Goal: Task Accomplishment & Management: Manage account settings

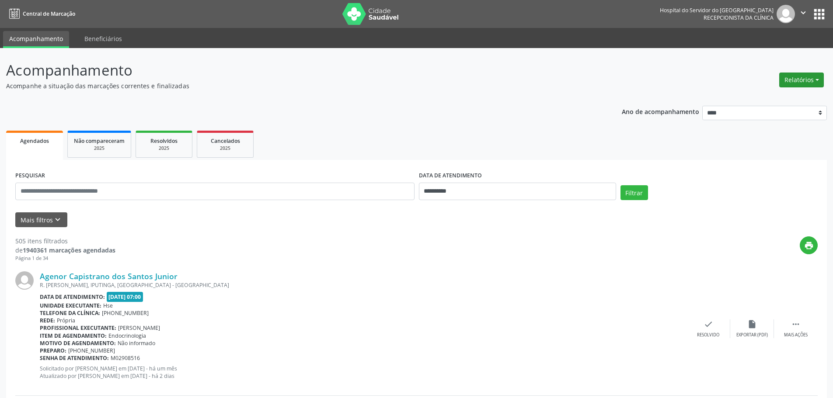
click at [787, 77] on button "Relatórios" at bounding box center [801, 80] width 45 height 15
click at [743, 97] on link "Agendamentos" at bounding box center [777, 99] width 94 height 12
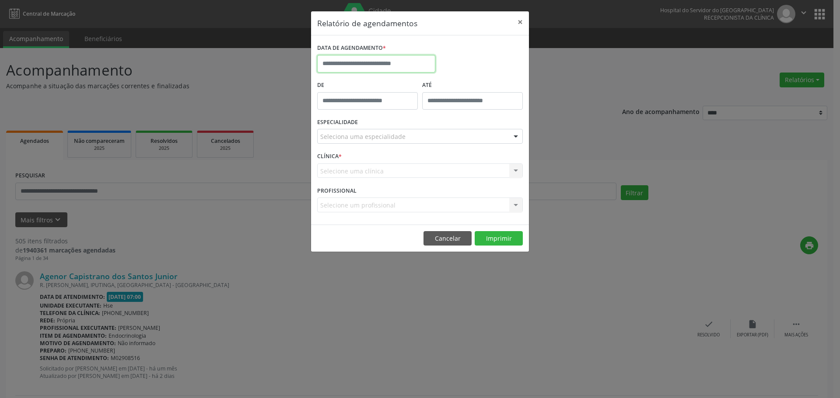
click at [362, 61] on input "text" at bounding box center [376, 63] width 118 height 17
click at [373, 145] on span "14" at bounding box center [364, 144] width 17 height 17
type input "**********"
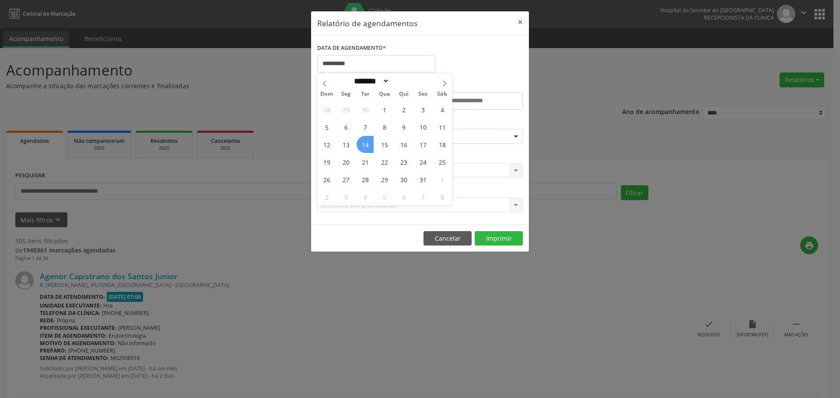
click at [373, 145] on span "14" at bounding box center [364, 144] width 17 height 17
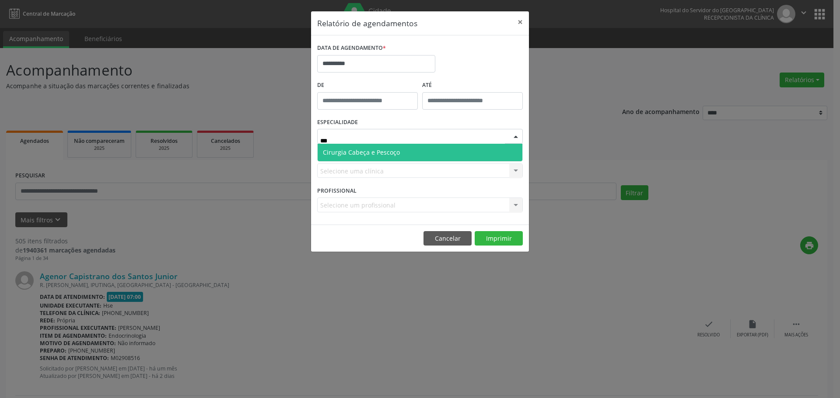
type input "****"
click at [363, 151] on span "Cirurgia Cabeça e Pescoço" at bounding box center [361, 152] width 77 height 8
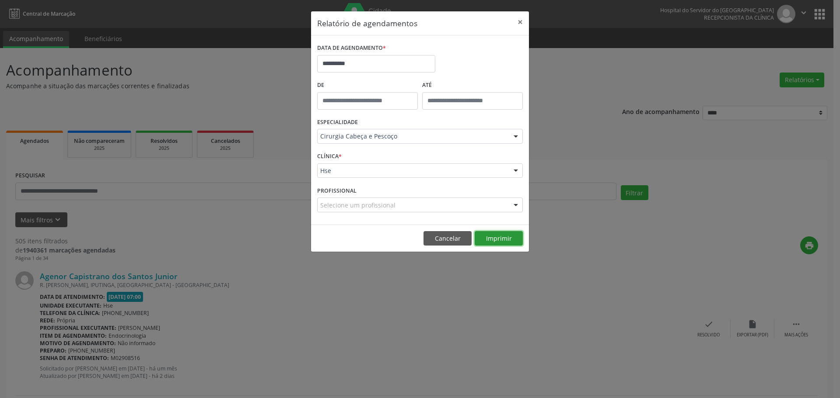
click at [497, 237] on button "Imprimir" at bounding box center [498, 238] width 48 height 15
click at [521, 27] on button "×" at bounding box center [519, 21] width 17 height 21
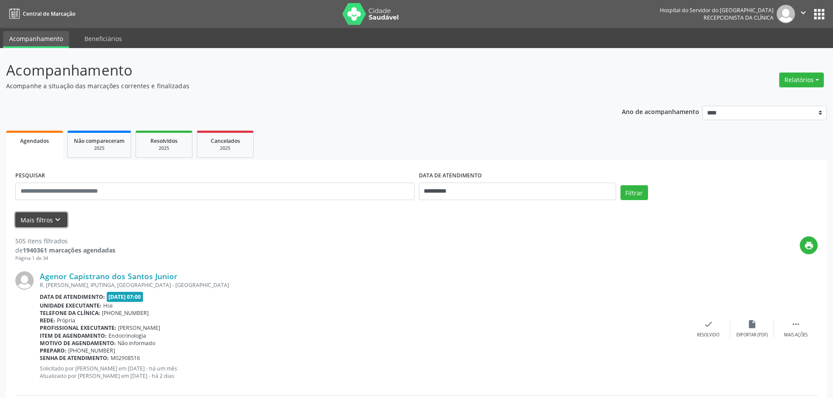
click at [61, 219] on icon "keyboard_arrow_down" at bounding box center [58, 220] width 10 height 10
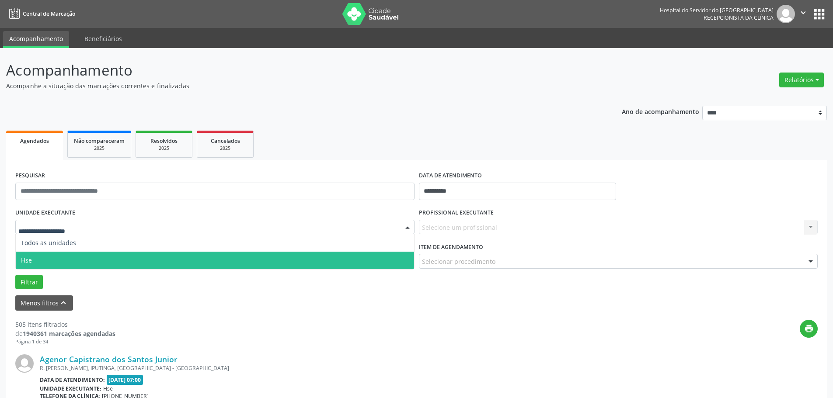
click at [53, 262] on span "Hse" at bounding box center [215, 260] width 398 height 17
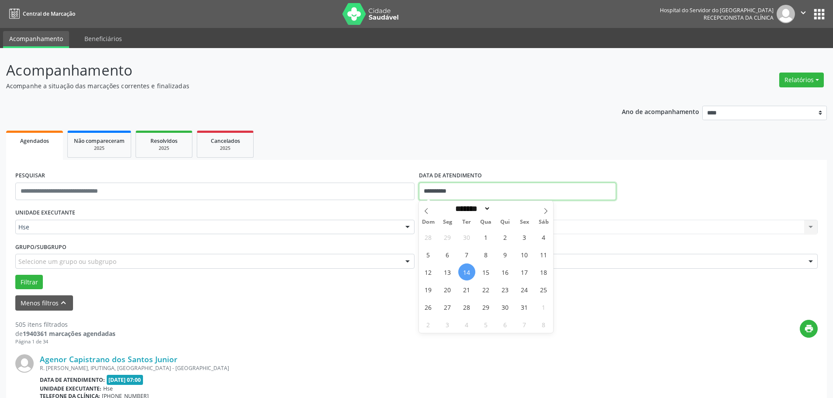
click at [442, 194] on input "**********" at bounding box center [517, 191] width 197 height 17
click at [451, 272] on span "13" at bounding box center [447, 272] width 17 height 17
type input "**********"
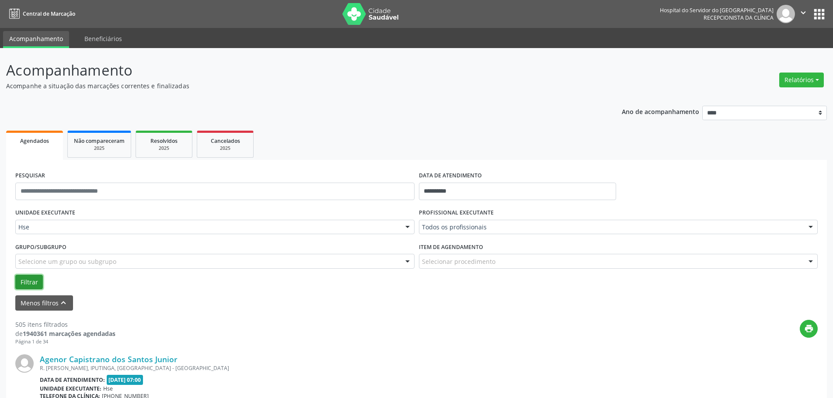
click at [34, 283] on button "Filtrar" at bounding box center [29, 282] width 28 height 15
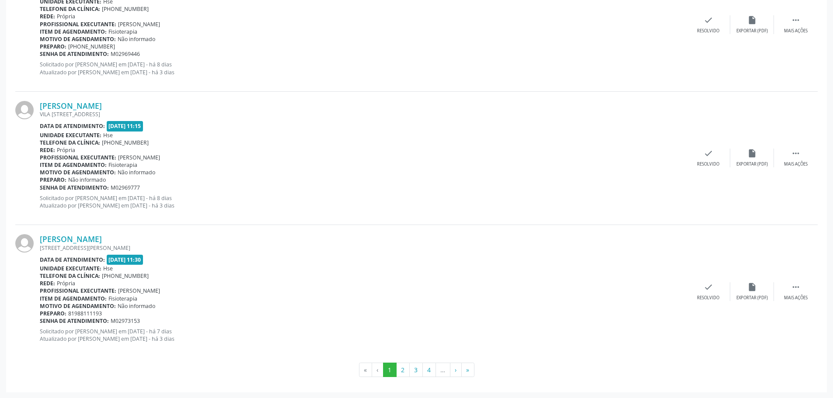
scroll to position [1991, 0]
click at [402, 370] on button "2" at bounding box center [403, 370] width 14 height 15
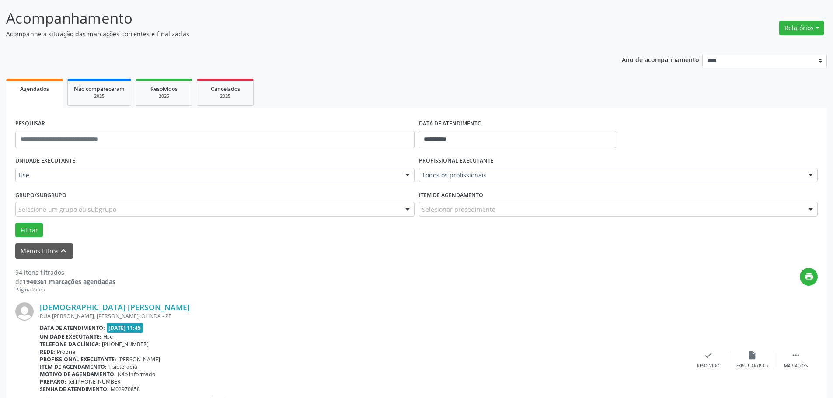
scroll to position [0, 0]
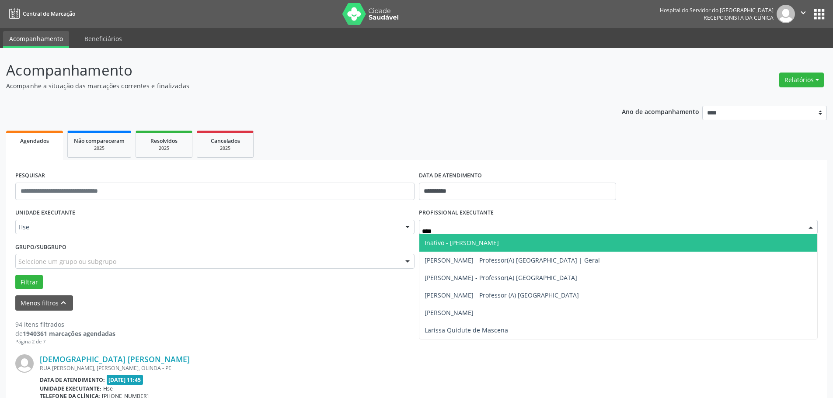
type input "*****"
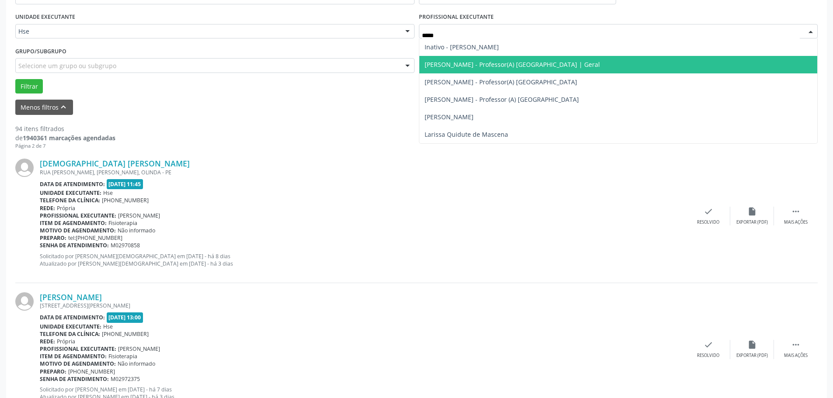
scroll to position [131, 0]
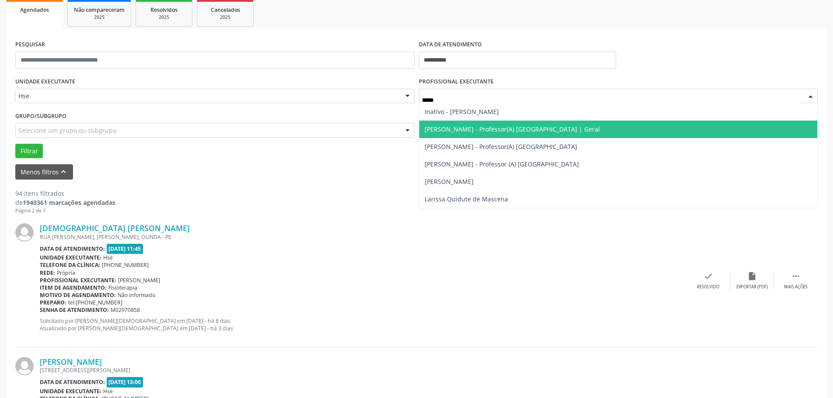
click at [496, 129] on span "[PERSON_NAME] - Professor(A) [GEOGRAPHIC_DATA] | Geral" at bounding box center [512, 129] width 175 height 8
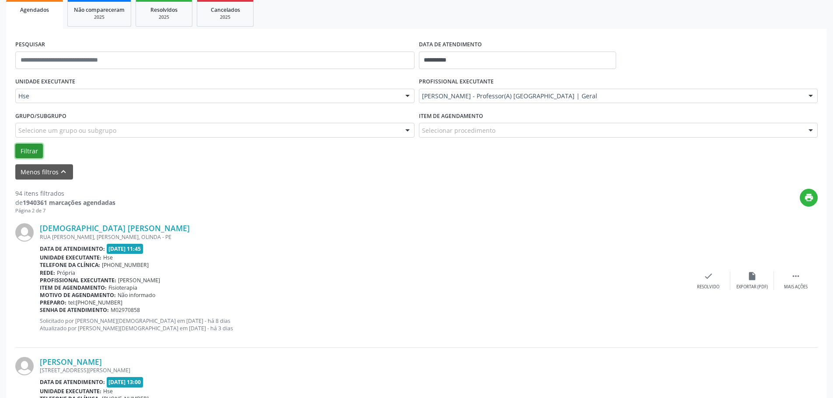
click at [33, 153] on button "Filtrar" at bounding box center [29, 151] width 28 height 15
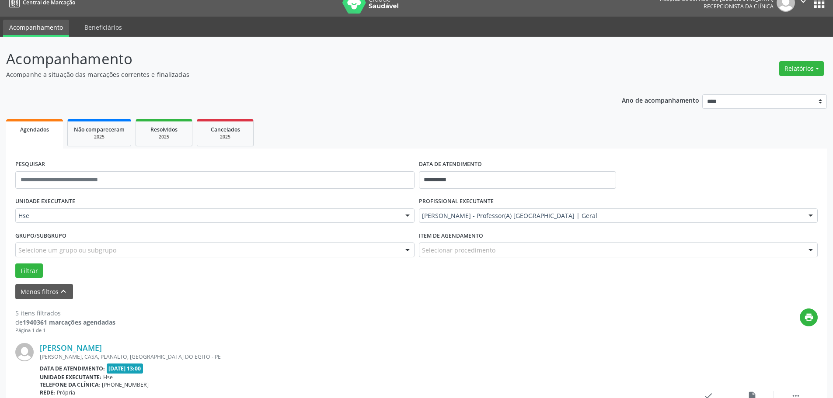
scroll to position [175, 0]
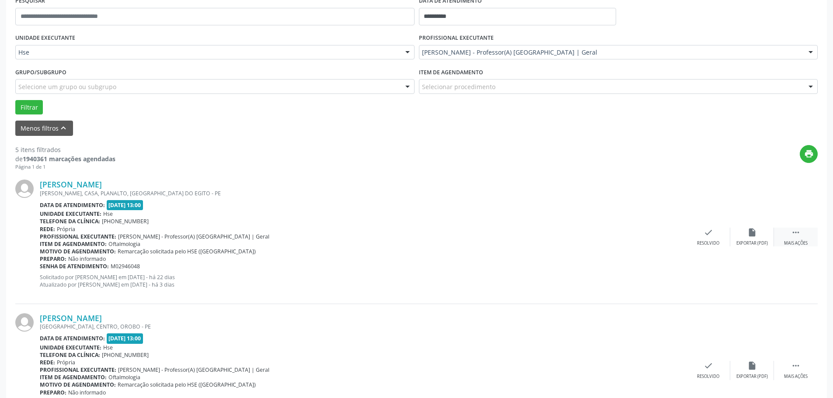
click at [803, 245] on div "Mais ações" at bounding box center [796, 244] width 24 height 6
click at [750, 236] on icon "alarm_off" at bounding box center [752, 233] width 10 height 10
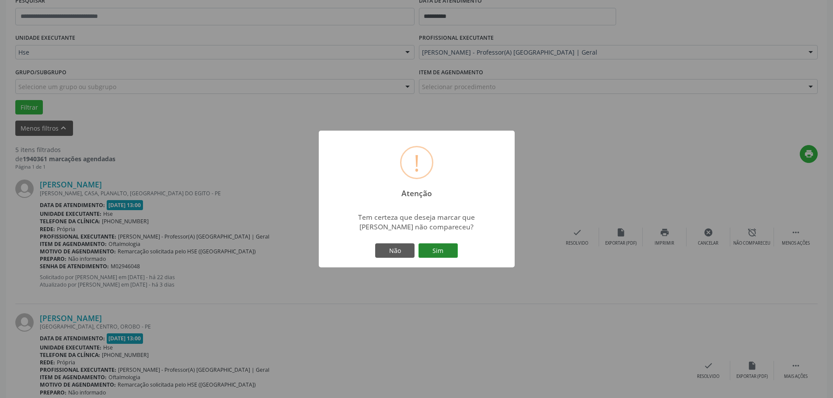
click at [442, 247] on button "Sim" at bounding box center [438, 251] width 39 height 15
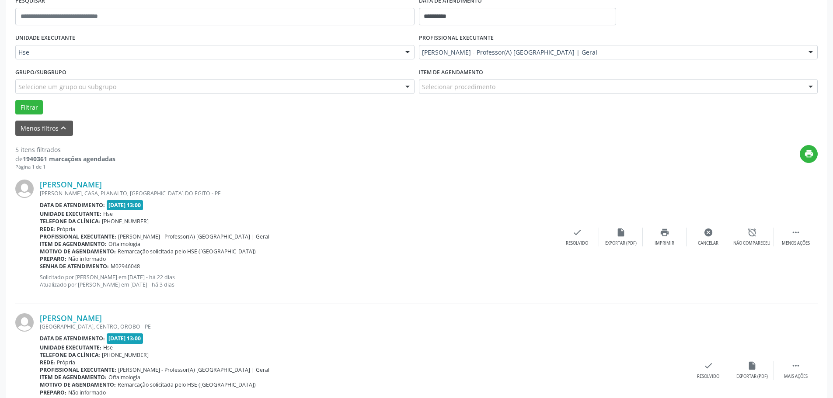
scroll to position [0, 0]
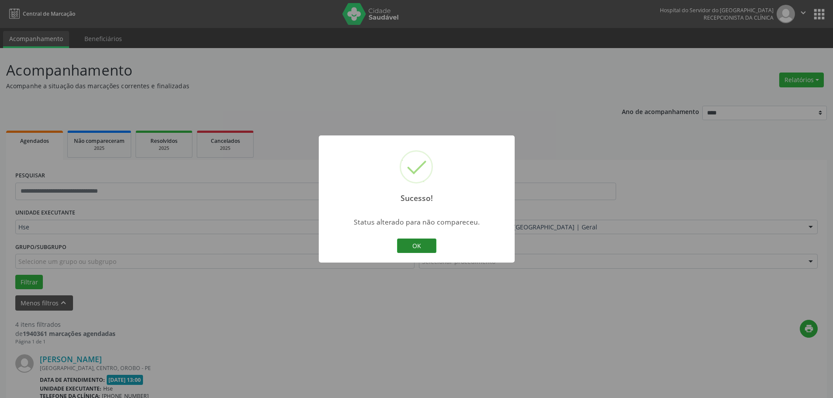
click at [412, 244] on button "OK" at bounding box center [416, 246] width 39 height 15
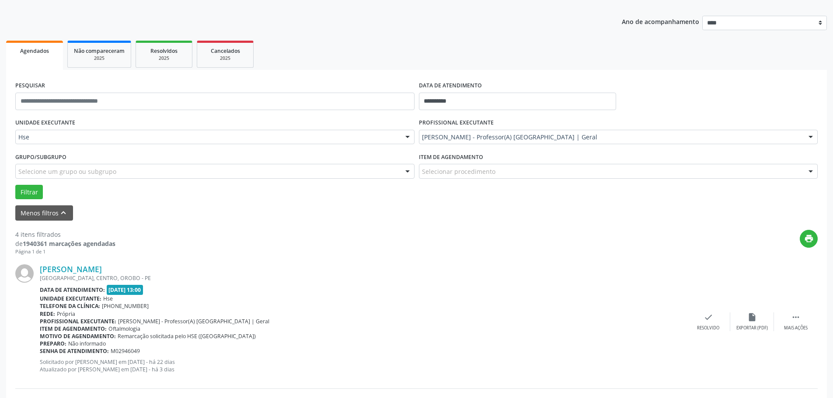
scroll to position [175, 0]
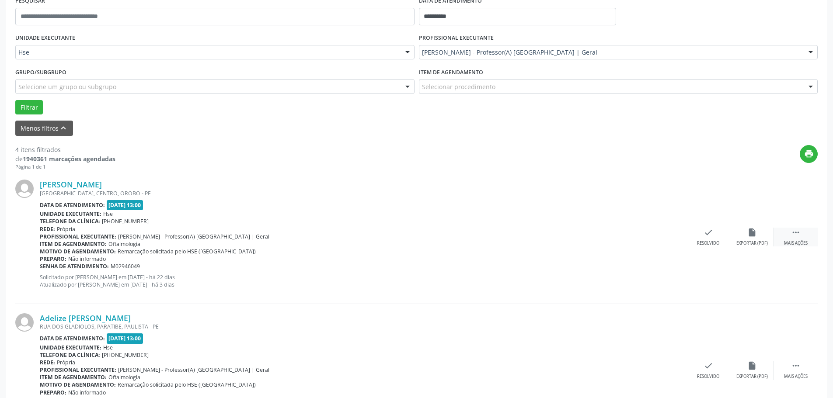
click at [800, 241] on div "Mais ações" at bounding box center [796, 244] width 24 height 6
click at [748, 237] on icon "alarm_off" at bounding box center [752, 233] width 10 height 10
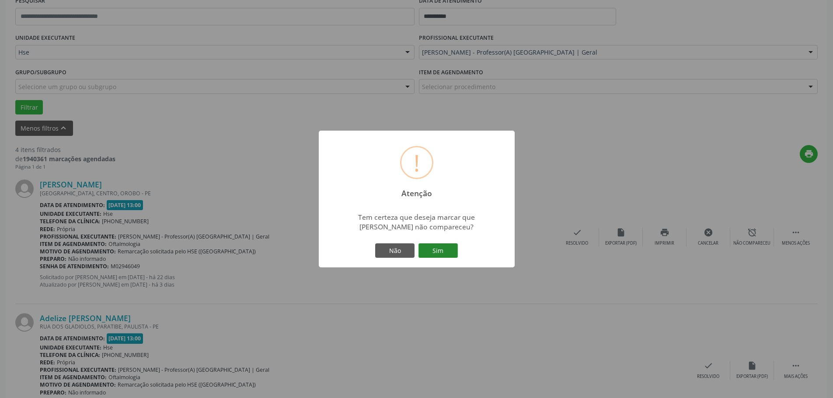
click at [447, 249] on button "Sim" at bounding box center [438, 251] width 39 height 15
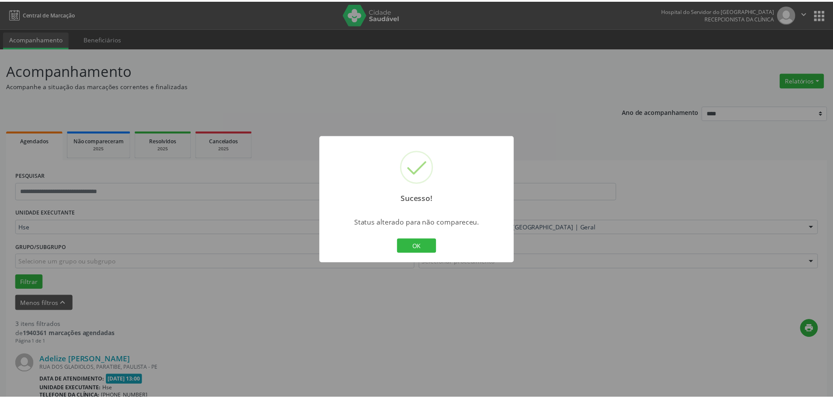
scroll to position [44, 0]
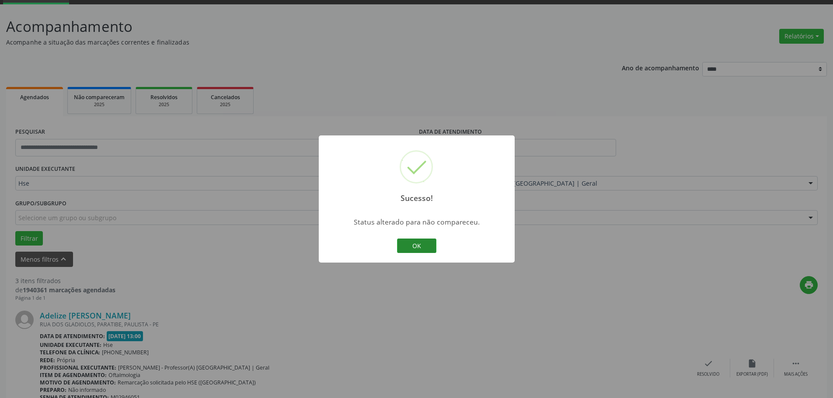
click at [434, 248] on button "OK" at bounding box center [416, 246] width 39 height 15
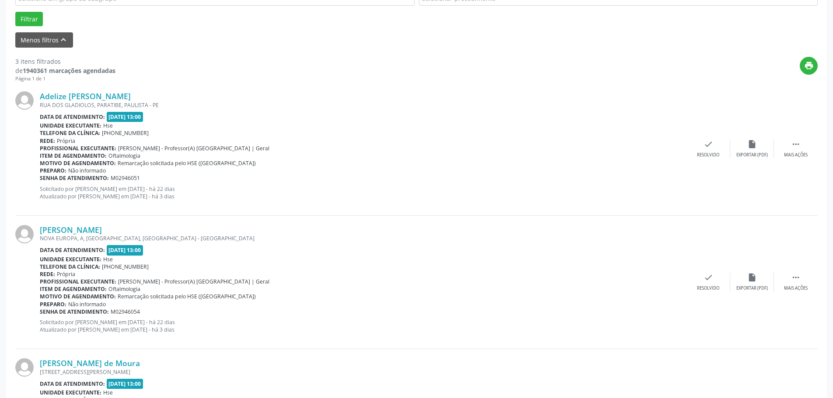
scroll to position [306, 0]
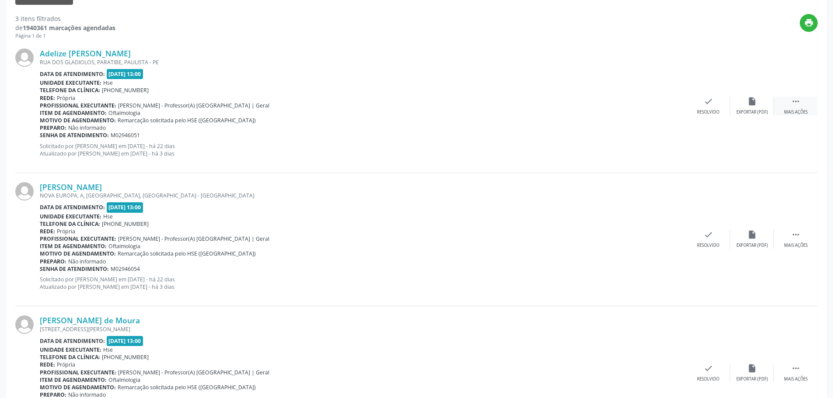
click at [794, 103] on icon "" at bounding box center [796, 102] width 10 height 10
click at [750, 113] on div "Não compareceu" at bounding box center [751, 112] width 37 height 6
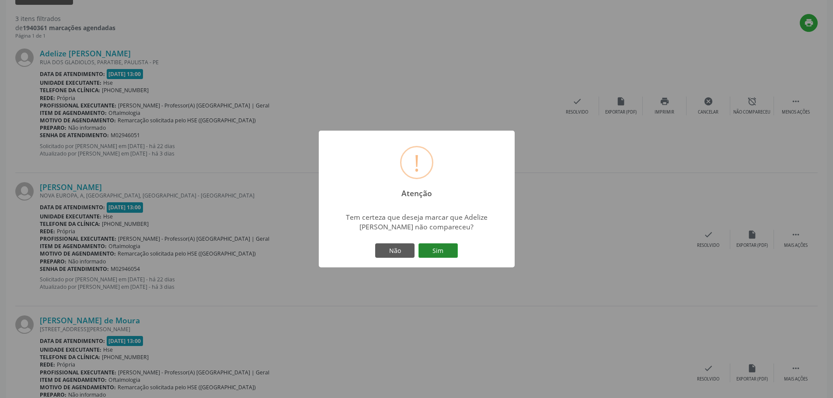
click at [446, 249] on button "Sim" at bounding box center [438, 251] width 39 height 15
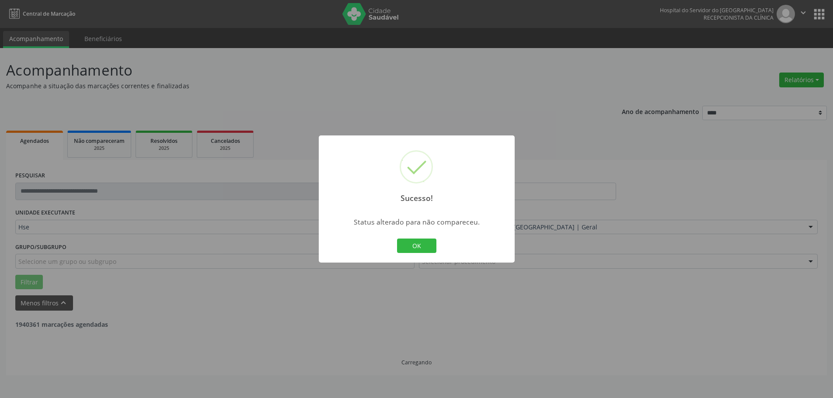
scroll to position [0, 0]
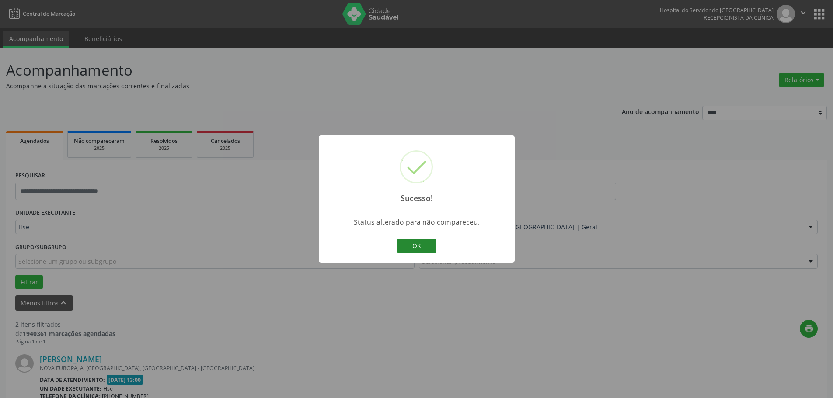
click at [425, 248] on button "OK" at bounding box center [416, 246] width 39 height 15
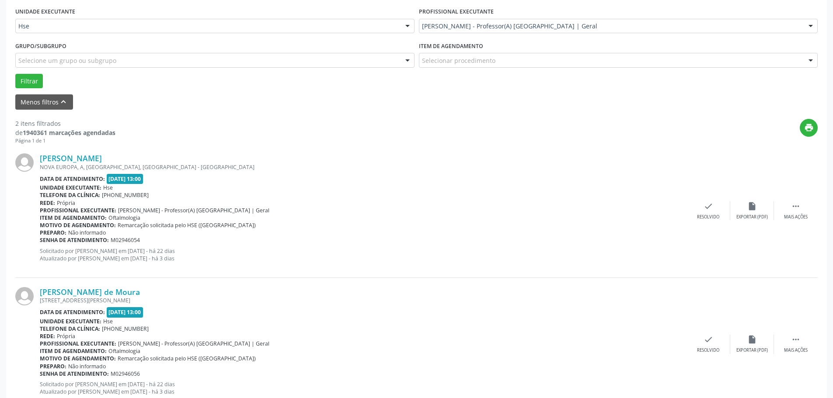
scroll to position [229, 0]
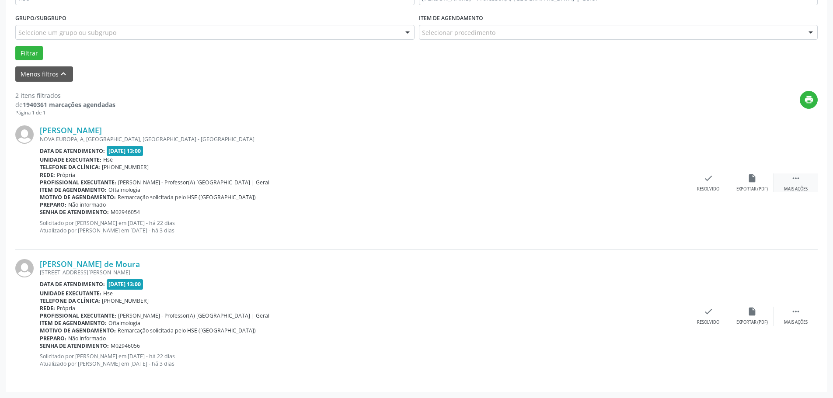
click at [781, 187] on div " Mais ações" at bounding box center [796, 183] width 44 height 19
click at [746, 174] on div "alarm_off Não compareceu" at bounding box center [752, 183] width 44 height 19
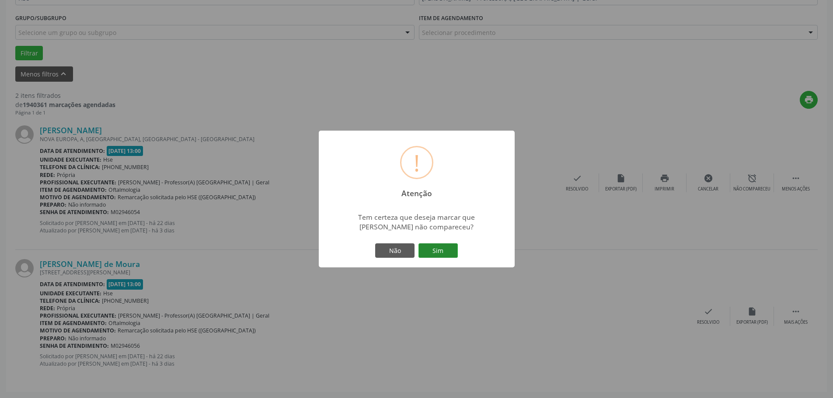
click at [436, 251] on button "Sim" at bounding box center [438, 251] width 39 height 15
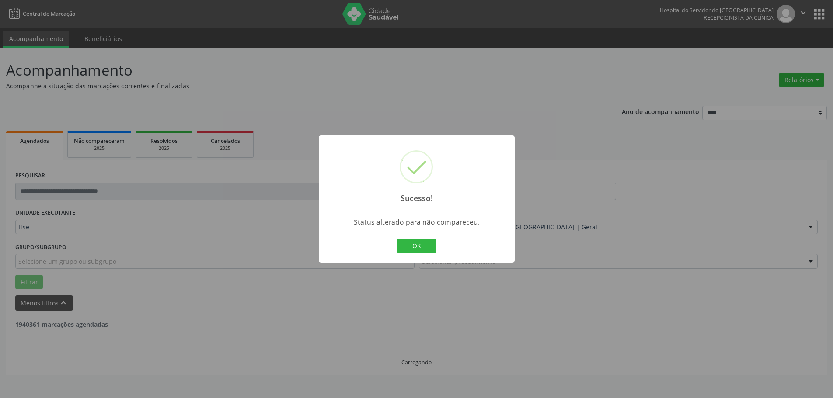
scroll to position [0, 0]
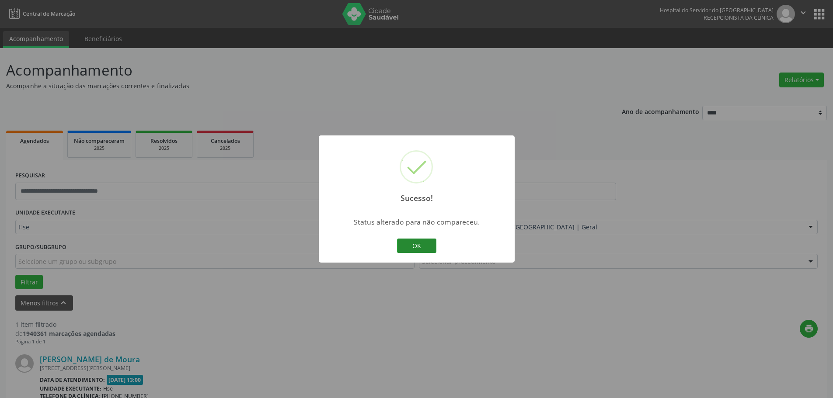
click at [418, 244] on button "OK" at bounding box center [416, 246] width 39 height 15
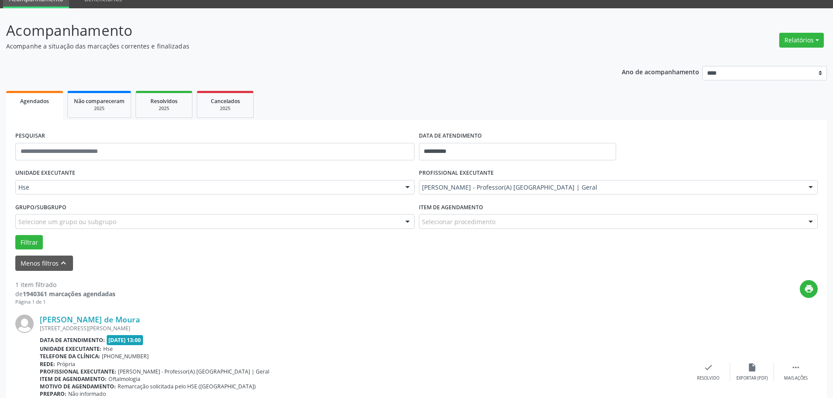
scroll to position [96, 0]
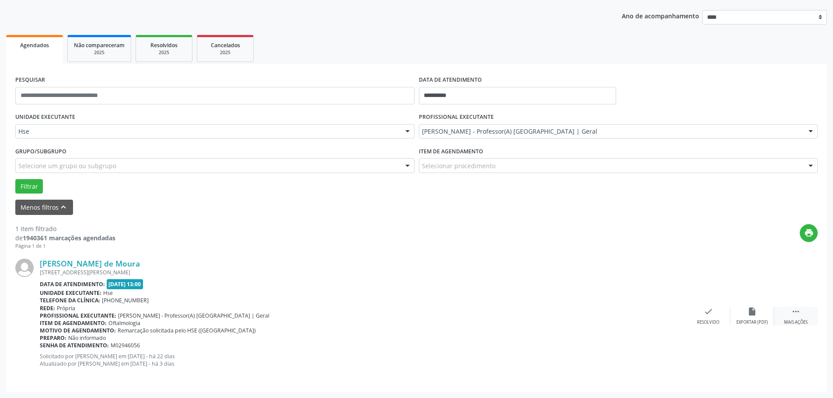
click at [790, 320] on div "Mais ações" at bounding box center [796, 323] width 24 height 6
click at [754, 321] on div "Não compareceu" at bounding box center [751, 323] width 37 height 6
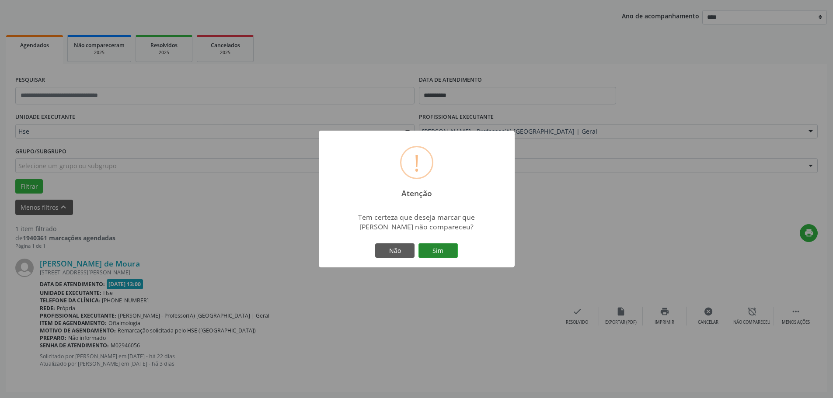
click at [426, 253] on button "Sim" at bounding box center [438, 251] width 39 height 15
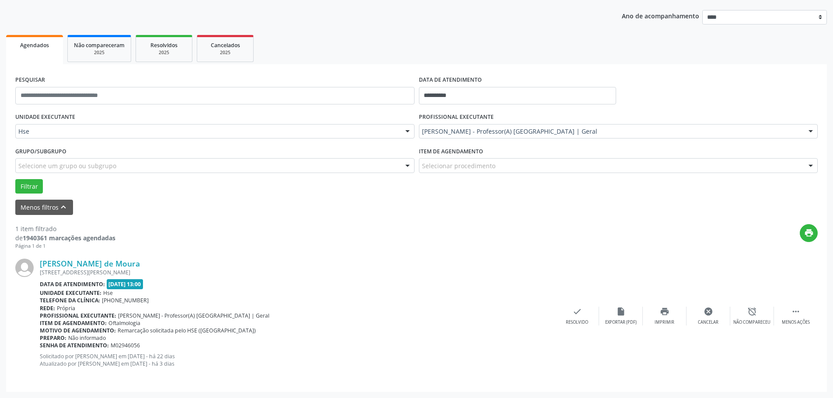
scroll to position [0, 0]
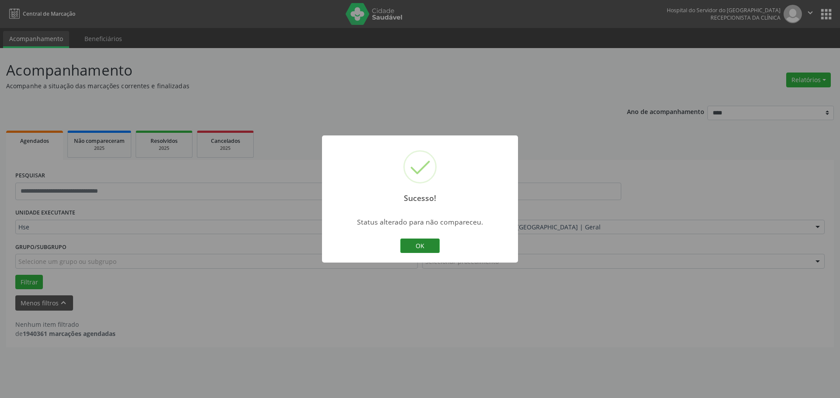
click at [426, 239] on button "OK" at bounding box center [419, 246] width 39 height 15
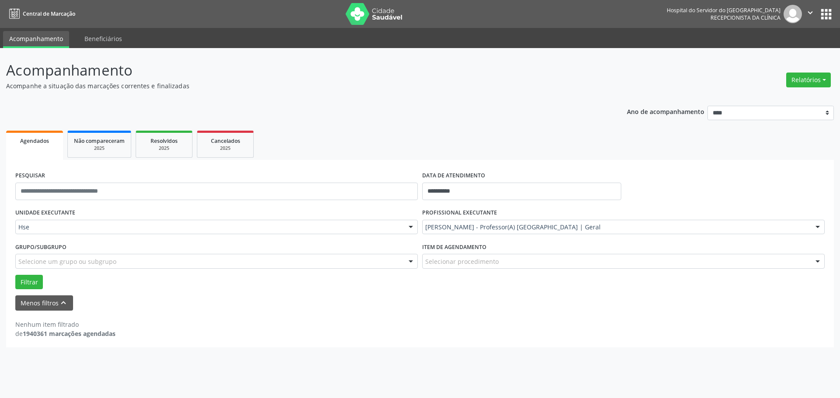
click at [454, 233] on div "[PERSON_NAME] - Professor(A) [GEOGRAPHIC_DATA] | Geral" at bounding box center [623, 227] width 402 height 15
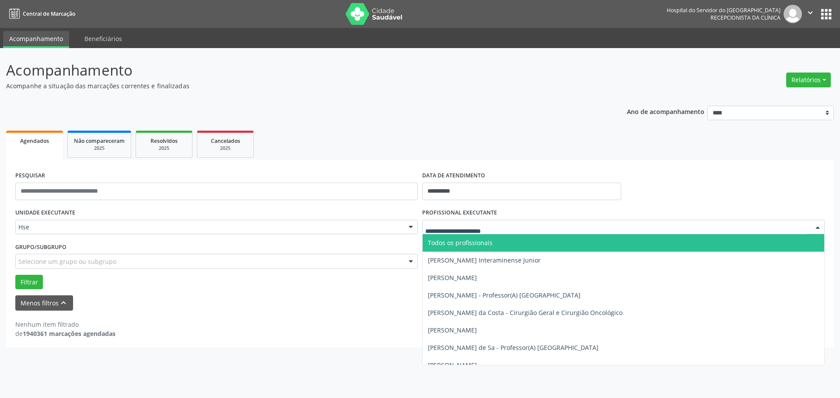
click at [450, 242] on span "Todos os profissionais" at bounding box center [460, 243] width 65 height 8
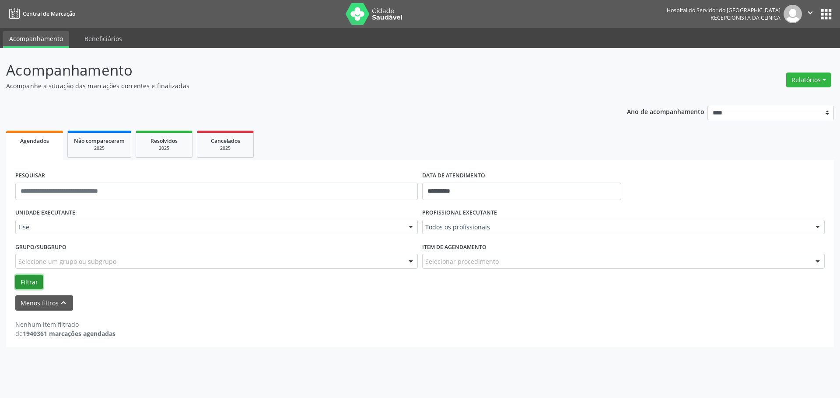
click at [33, 279] on button "Filtrar" at bounding box center [29, 282] width 28 height 15
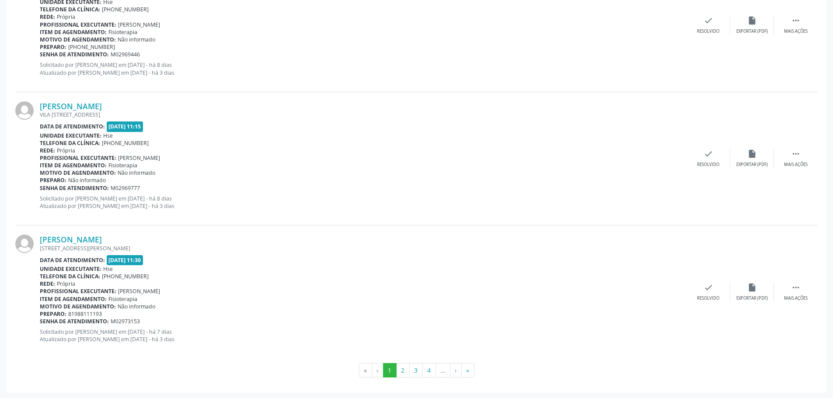
scroll to position [1991, 0]
click at [401, 372] on button "2" at bounding box center [403, 370] width 14 height 15
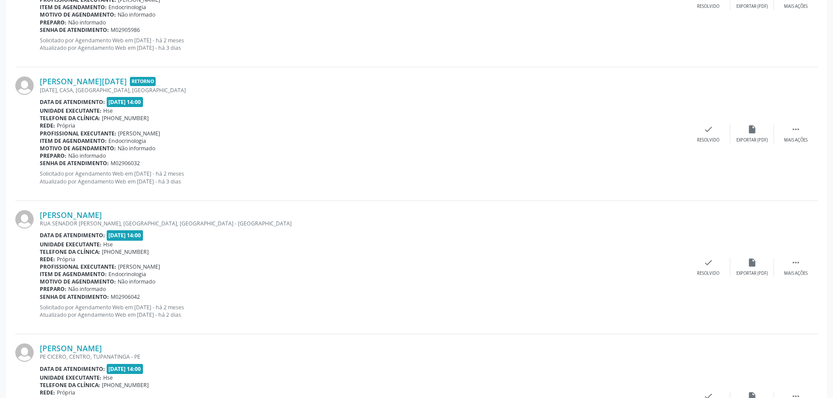
scroll to position [1224, 0]
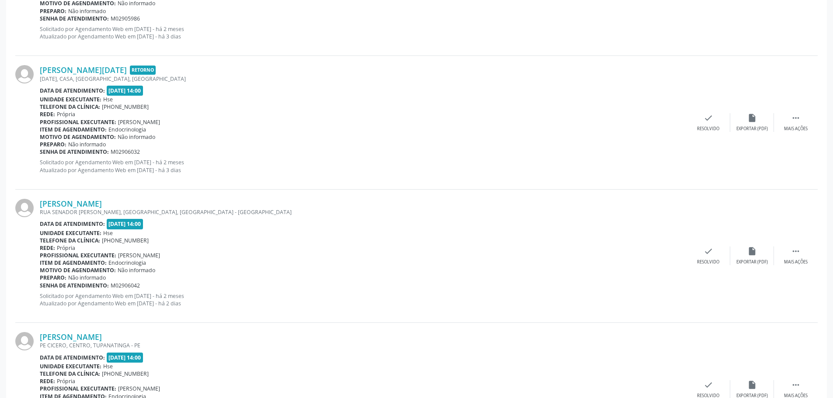
click at [417, 193] on div "[PERSON_NAME] RUA [GEOGRAPHIC_DATA][PERSON_NAME], [GEOGRAPHIC_DATA], [GEOGRAPHI…" at bounding box center [416, 256] width 802 height 133
